Goal: Task Accomplishment & Management: Manage account settings

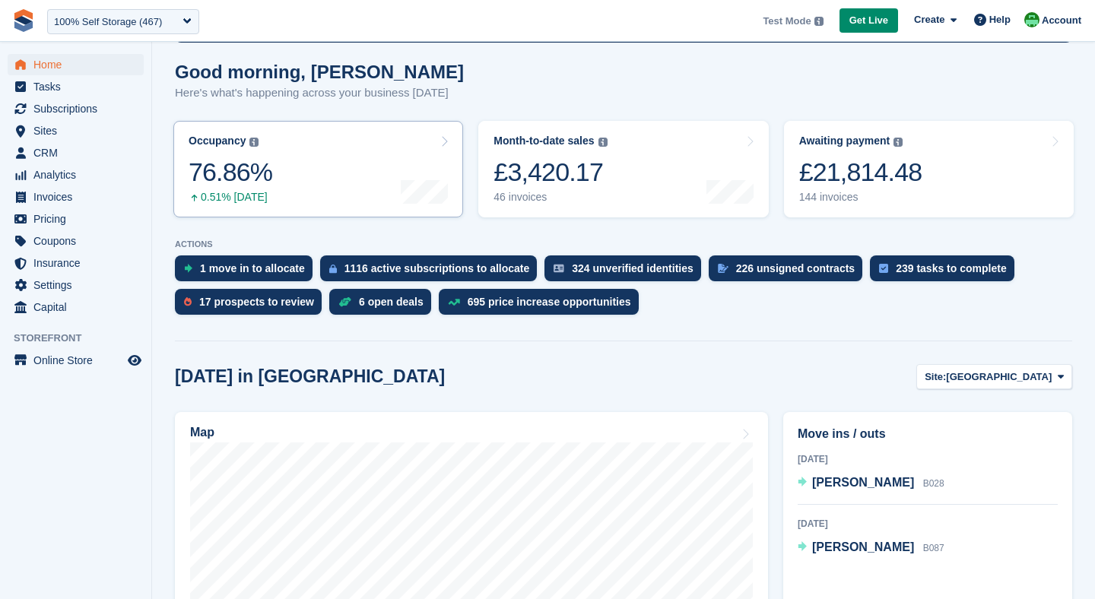
scroll to position [122, 0]
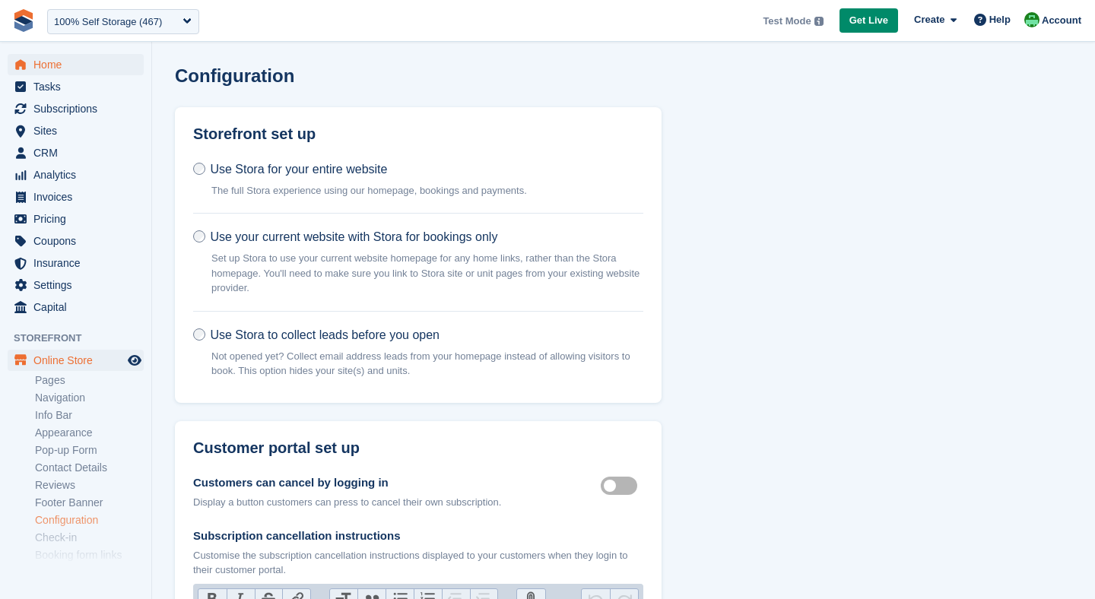
scroll to position [624, 0]
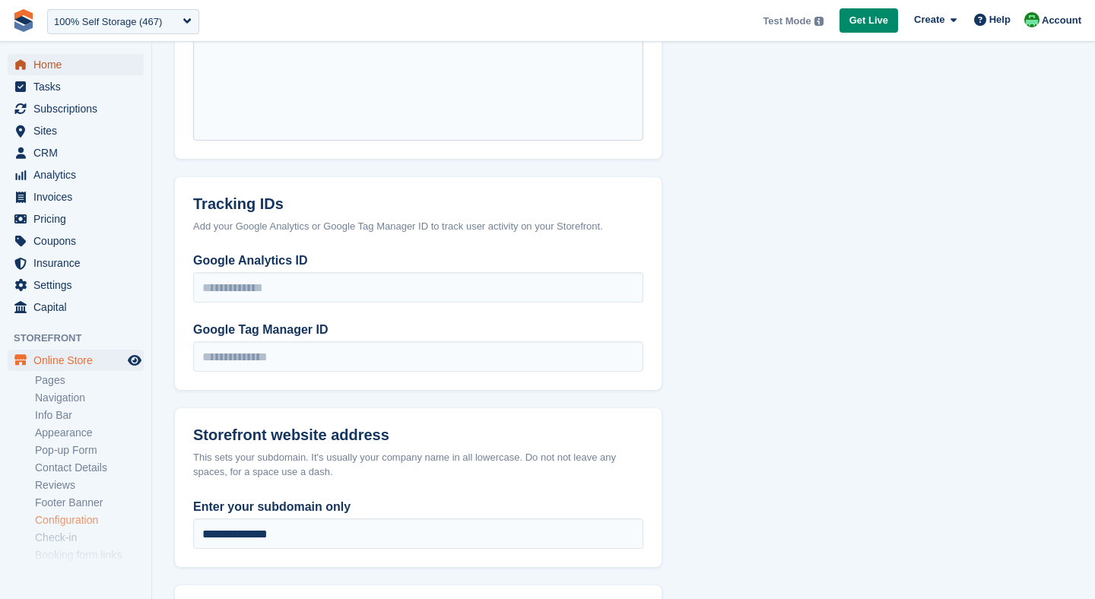
click at [62, 65] on span "Home" at bounding box center [78, 64] width 91 height 21
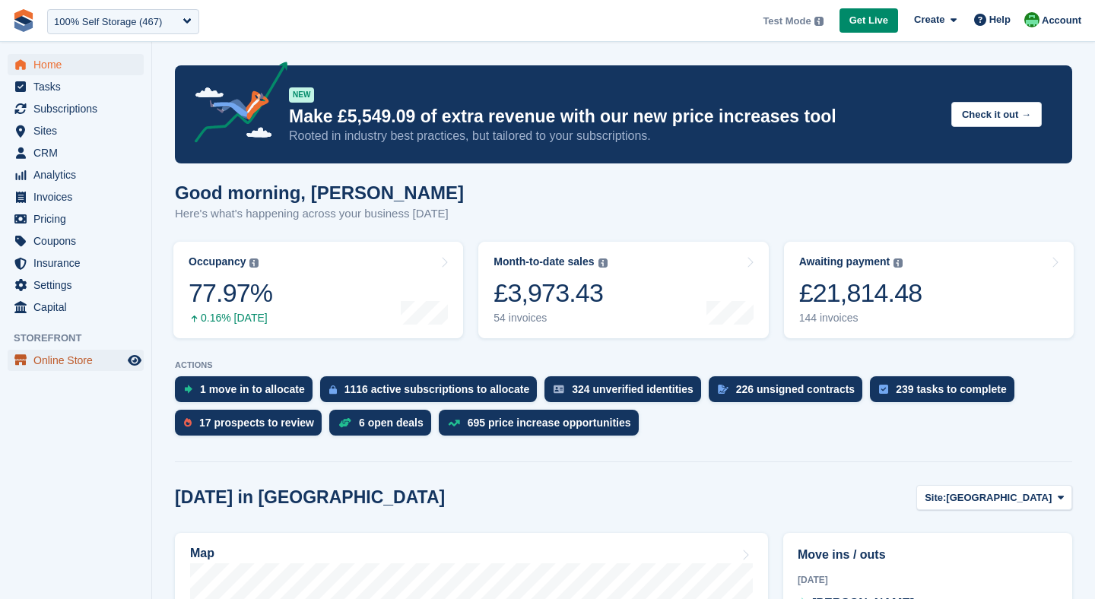
click at [71, 357] on span "Online Store" at bounding box center [78, 360] width 91 height 21
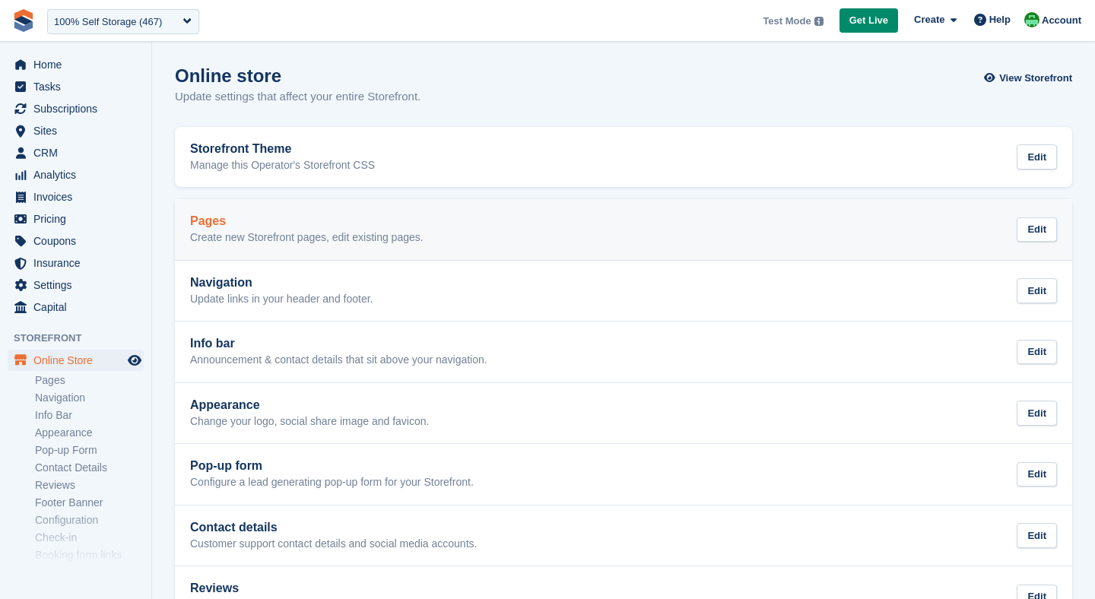
click at [259, 217] on h2 "Pages" at bounding box center [307, 221] width 234 height 14
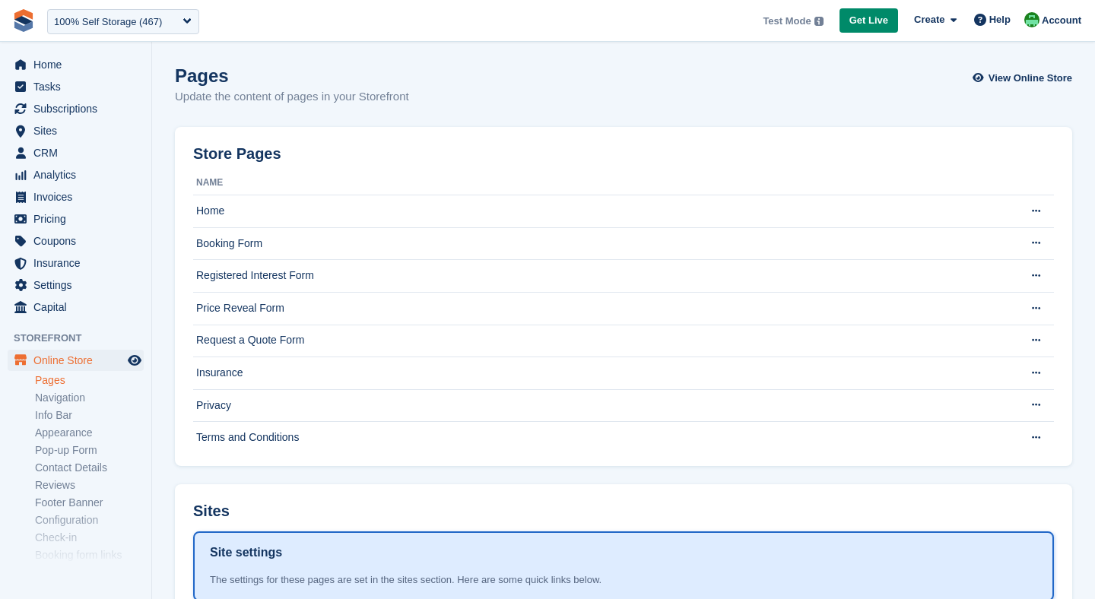
click at [259, 217] on td "Home" at bounding box center [602, 211] width 818 height 33
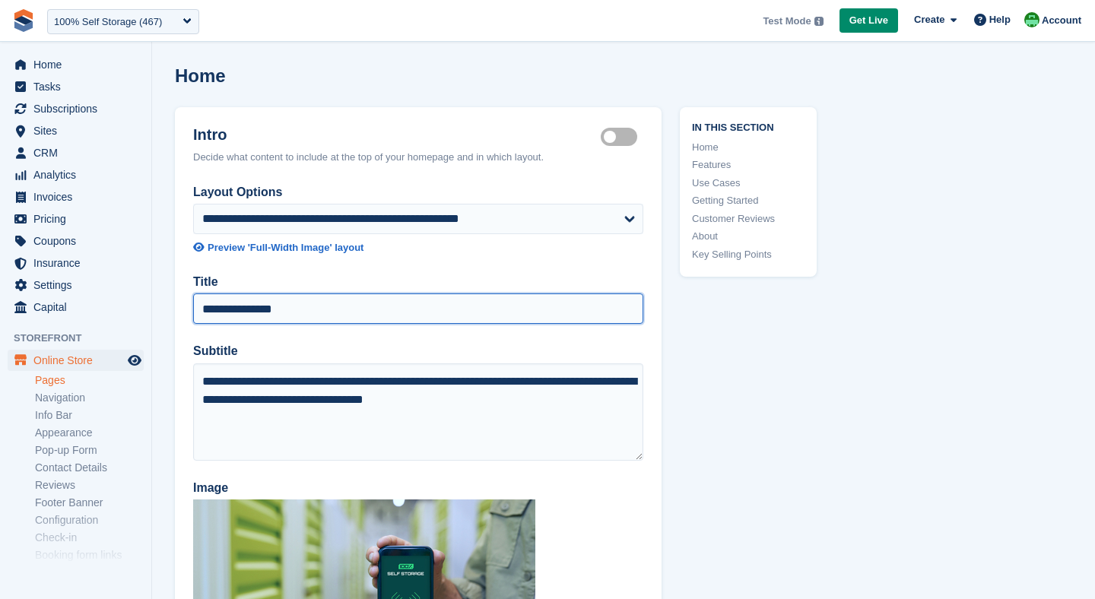
drag, startPoint x: 221, startPoint y: 308, endPoint x: 151, endPoint y: 285, distance: 74.3
type input "**********"
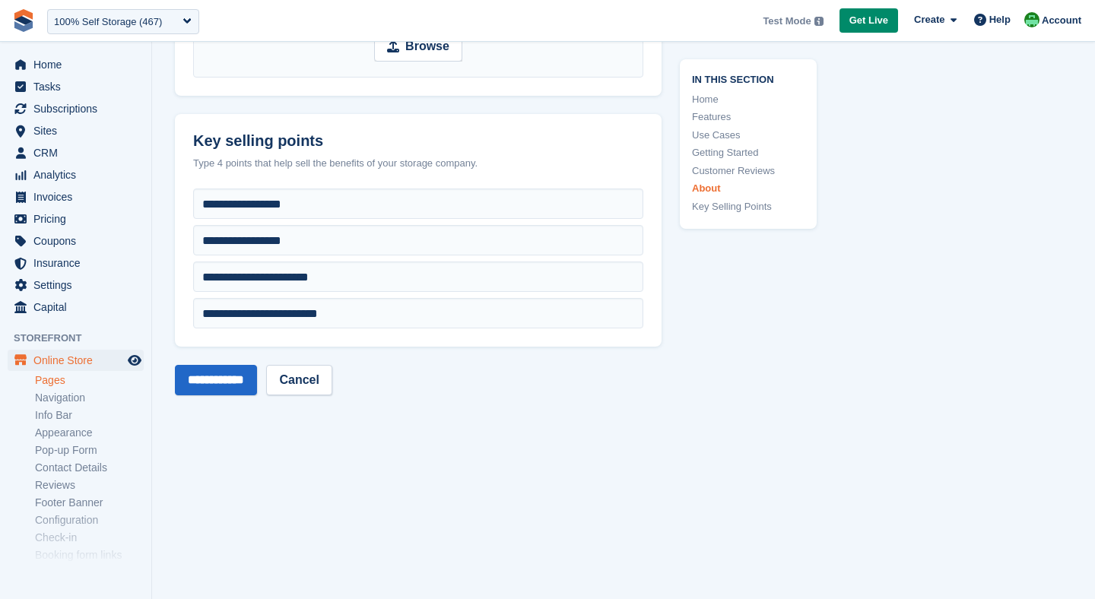
scroll to position [6243, 0]
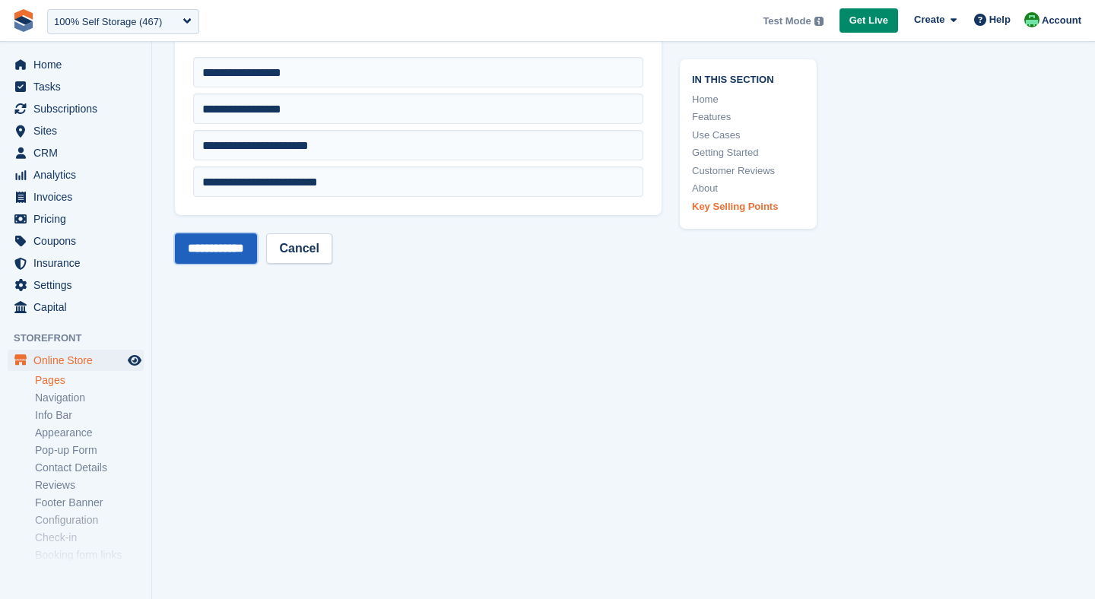
click at [215, 256] on input "**********" at bounding box center [216, 249] width 82 height 30
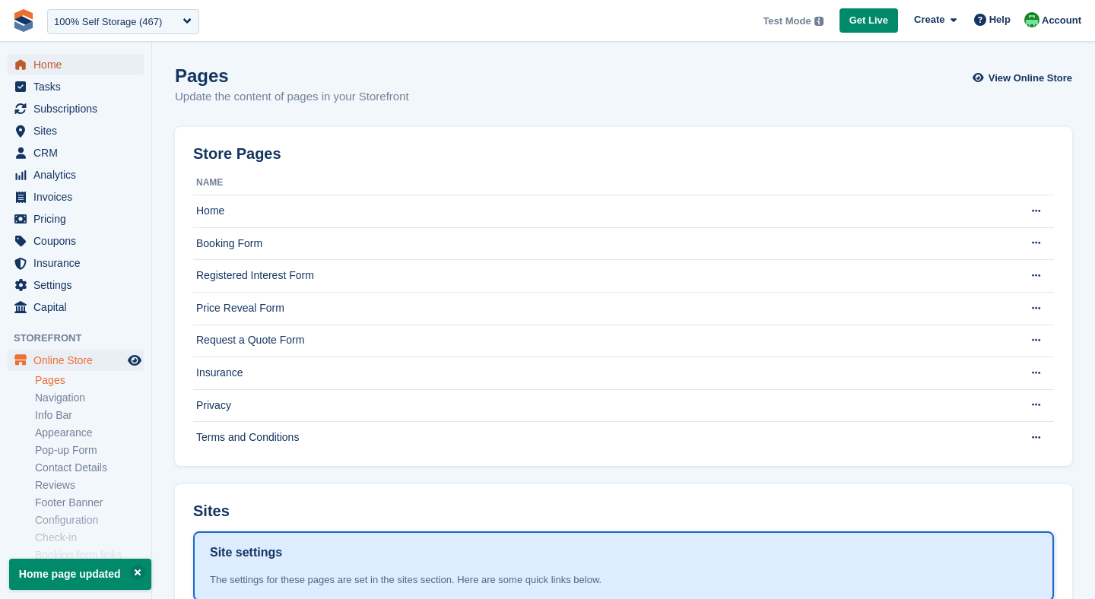
click at [26, 60] on span "menu" at bounding box center [20, 65] width 18 height 18
